Goal: Information Seeking & Learning: Check status

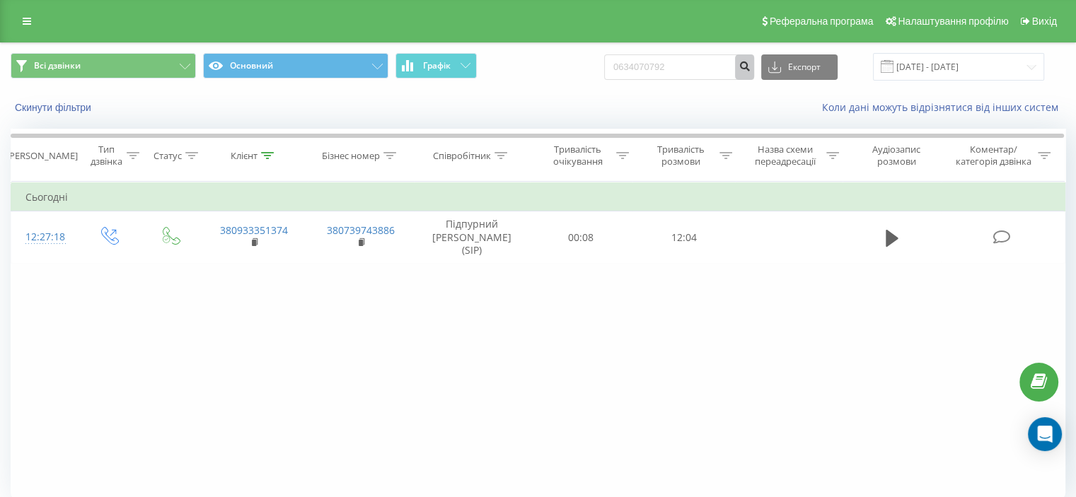
type input "0634070792"
click at [747, 66] on button "submit" at bounding box center [744, 66] width 19 height 25
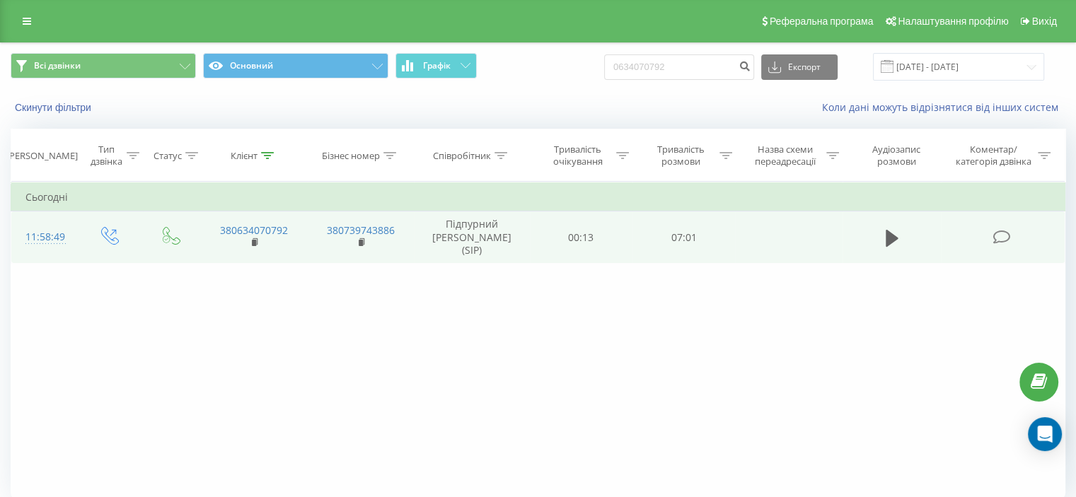
click at [996, 236] on icon at bounding box center [1001, 237] width 18 height 15
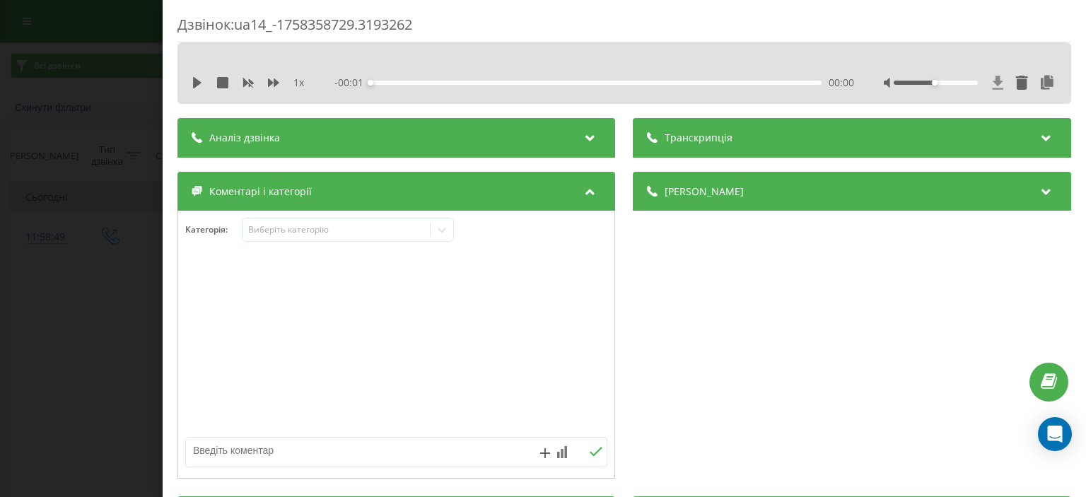
click at [993, 81] on icon at bounding box center [998, 82] width 11 height 13
